Goal: Task Accomplishment & Management: Use online tool/utility

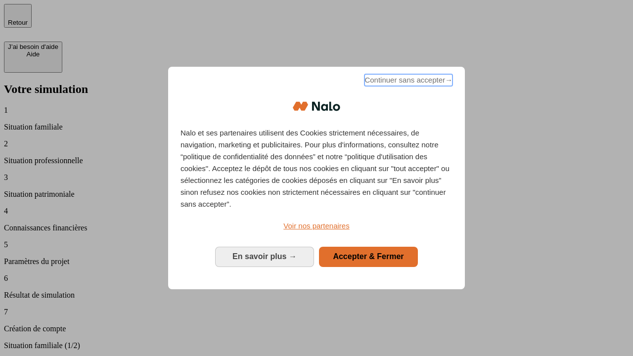
click at [407, 82] on span "Continuer sans accepter →" at bounding box center [408, 80] width 88 height 12
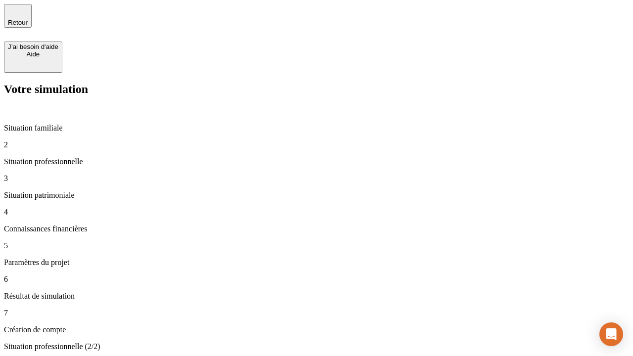
type input "30 000"
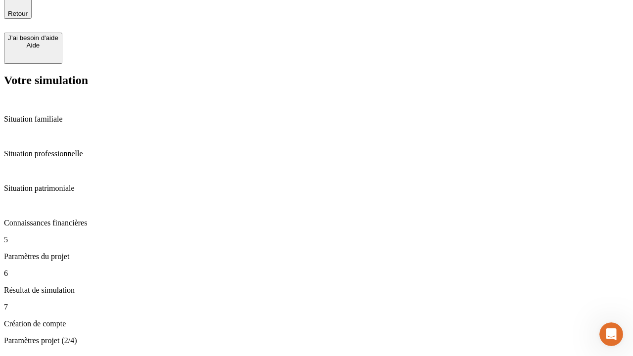
type input "25"
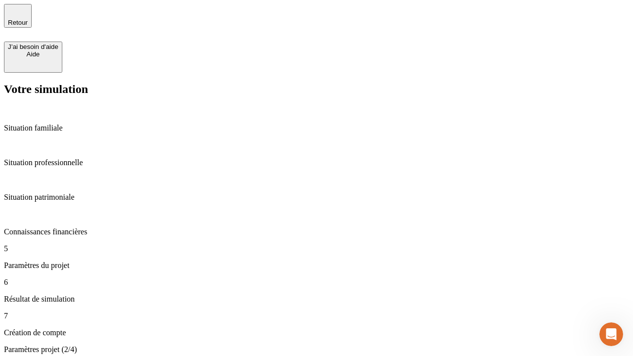
type input "64"
type input "1 000"
type input "640"
